Goal: Find specific page/section: Find specific page/section

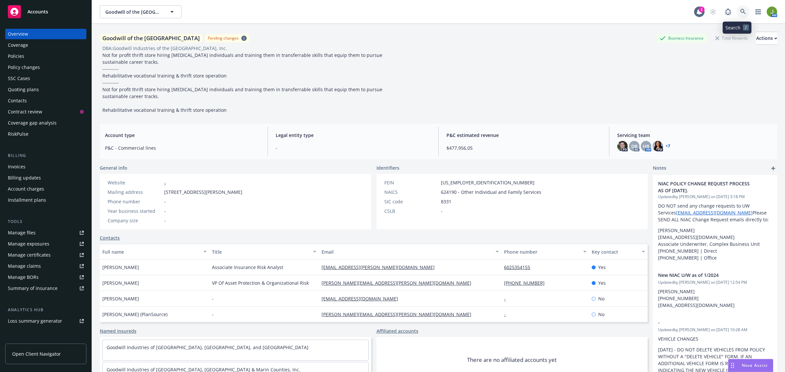
click at [737, 15] on link at bounding box center [743, 11] width 13 height 13
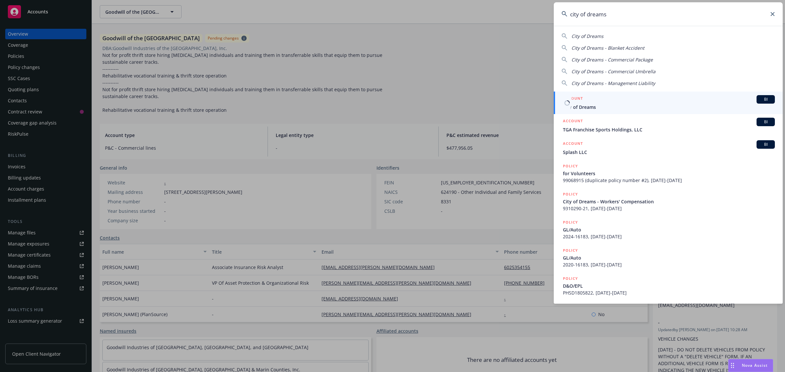
type input "city of dreams"
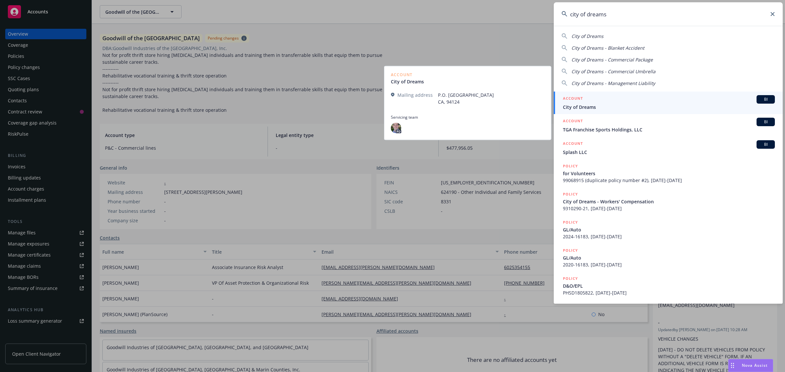
click at [586, 105] on span "City of Dreams" at bounding box center [669, 107] width 212 height 7
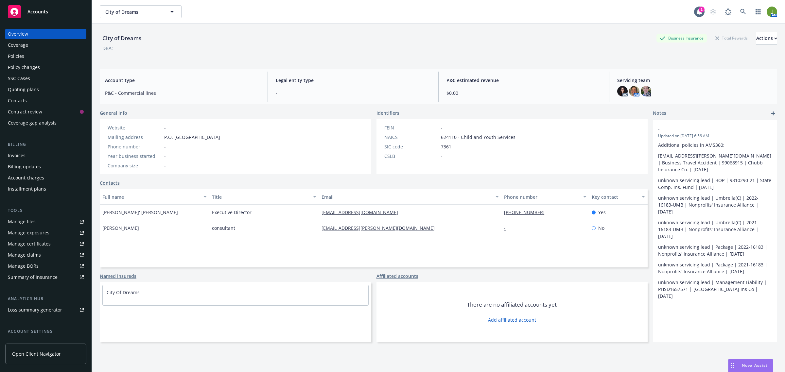
click at [26, 56] on div "Policies" at bounding box center [46, 56] width 76 height 10
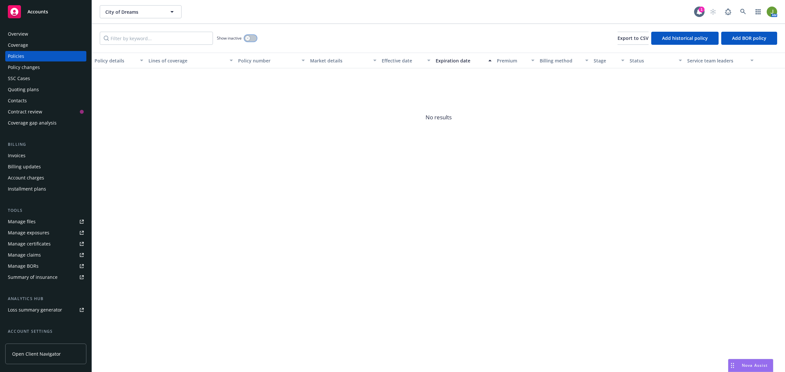
click at [254, 40] on button "button" at bounding box center [250, 38] width 12 height 7
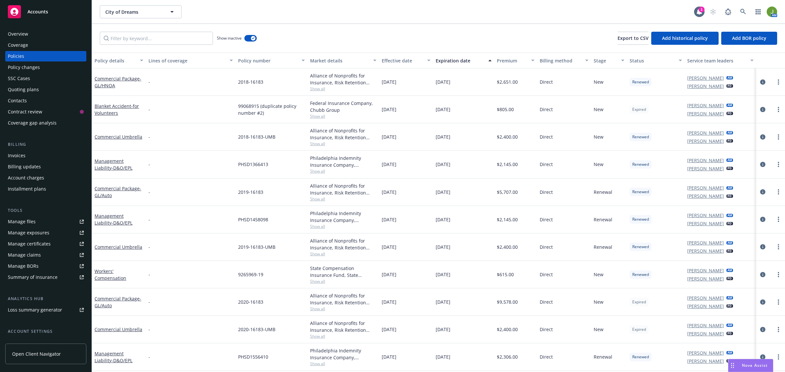
click at [20, 100] on div "Contacts" at bounding box center [17, 101] width 19 height 10
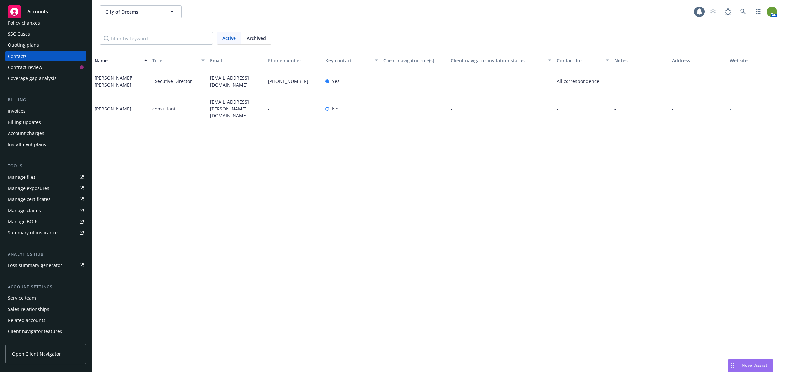
scroll to position [53, 0]
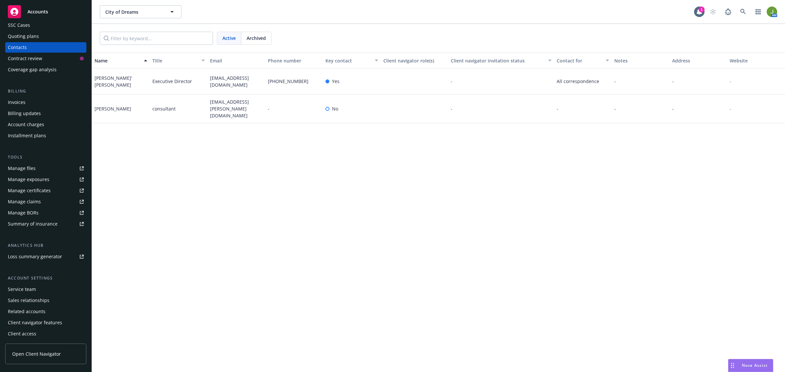
click at [31, 291] on div "Service team" at bounding box center [22, 289] width 28 height 10
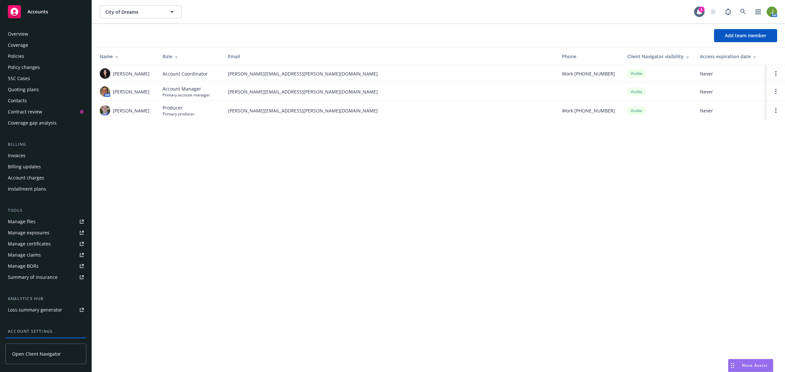
click at [27, 60] on div "Policies" at bounding box center [46, 56] width 76 height 10
